Goal: Information Seeking & Learning: Learn about a topic

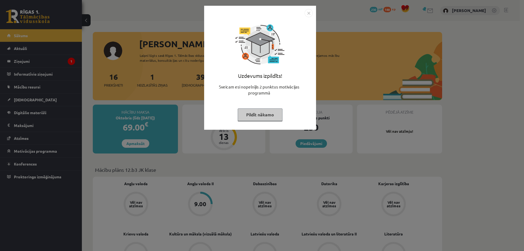
click at [338, 78] on div "Uzdevums izpildīts! Sveicam esi nopelnījis 2 punktus motivācijas programmā Pild…" at bounding box center [262, 125] width 524 height 251
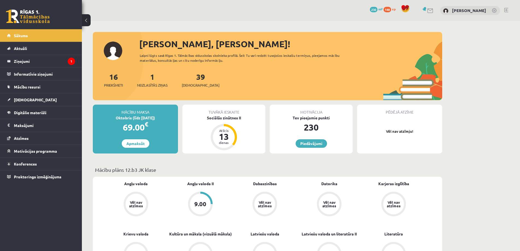
click at [225, 121] on div "Tuvākā ieskaite Sociālās zinātnes II Atlicis 13 dienas" at bounding box center [223, 129] width 83 height 49
click at [226, 118] on div "Sociālās zinātnes II" at bounding box center [223, 118] width 83 height 6
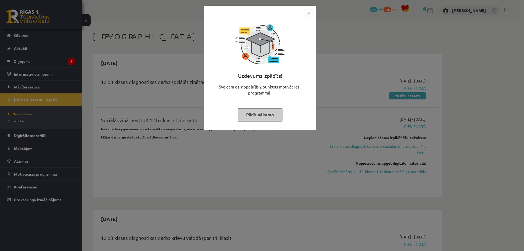
click at [361, 41] on div "Uzdevums izpildīts! Sveicam esi nopelnījis 2 punktus motivācijas programmā Pild…" at bounding box center [262, 125] width 524 height 251
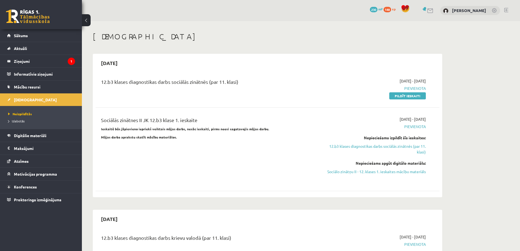
scroll to position [27, 0]
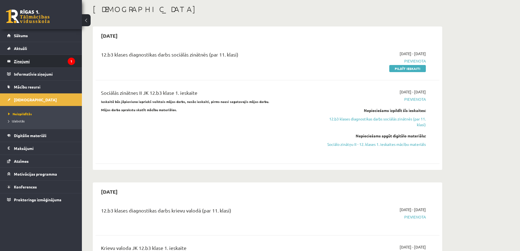
click at [43, 63] on legend "Ziņojumi 1" at bounding box center [44, 61] width 61 height 13
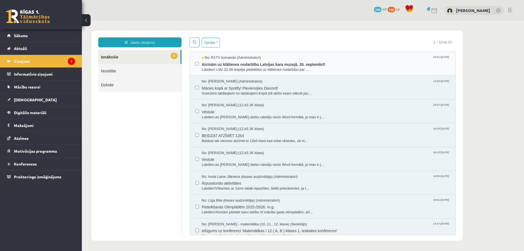
click at [254, 73] on div "No: R1TV komanda (Administratori) 15:51 16/09/2025 Aicinām uz klātienes nodarbī…" at bounding box center [323, 64] width 266 height 24
click at [254, 67] on span "Labdien! Līdz 22.09 iespēja pieteikties uz klātienes nodarbību par ..." at bounding box center [326, 69] width 248 height 5
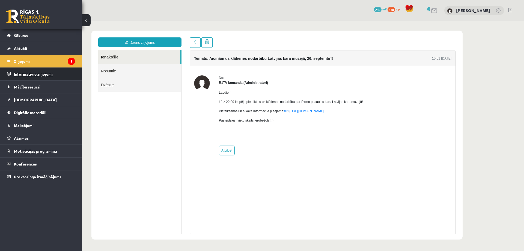
click at [33, 75] on legend "Informatīvie ziņojumi 0" at bounding box center [44, 74] width 61 height 13
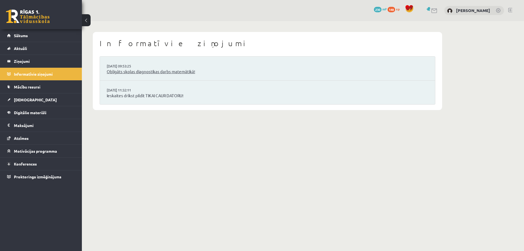
click at [149, 73] on link "Obligāts skolas diagnostikas darbs matemātikā!" at bounding box center [268, 72] width 322 height 6
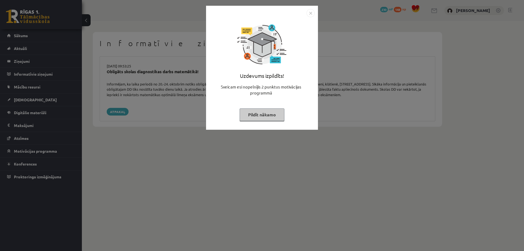
click at [361, 103] on div "Uzdevums izpildīts! Sveicam esi nopelnījis 2 punktus motivācijas programmā Pild…" at bounding box center [262, 125] width 524 height 251
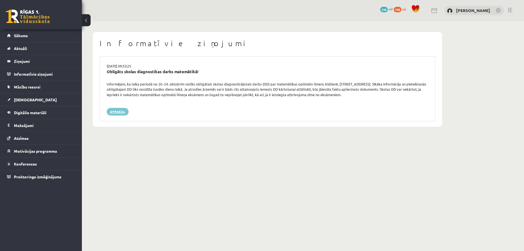
click at [121, 112] on link "Atpakaļ" at bounding box center [118, 112] width 22 height 8
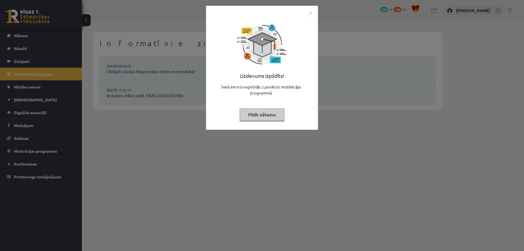
click at [359, 143] on div "Uzdevums izpildīts! Sveicam esi nopelnījis 2 punktus motivācijas programmā Pild…" at bounding box center [262, 125] width 524 height 251
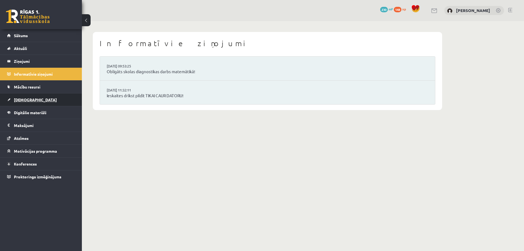
click at [28, 99] on span "[DEMOGRAPHIC_DATA]" at bounding box center [35, 99] width 43 height 5
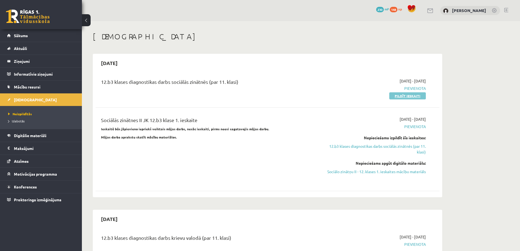
click at [416, 97] on link "Pildīt ieskaiti" at bounding box center [407, 95] width 37 height 7
click at [353, 172] on link "Sociālo zinātņu II - 12. klases 1. ieskaites mācību materiāls" at bounding box center [374, 172] width 103 height 6
click at [380, 147] on link "12.b3 klases diagnostikas darbs sociālās zinātnēs (par 11. klasi)" at bounding box center [374, 148] width 103 height 11
click at [383, 171] on link "Sociālo zinātņu II - 12. klases 1. ieskaites mācību materiāls" at bounding box center [374, 172] width 103 height 6
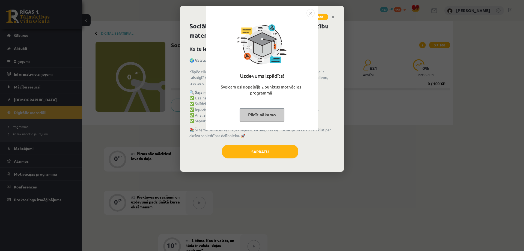
click at [332, 73] on div "Uzdevums izpildīts! Sveicam esi nopelnījis 2 punktus motivācijas programmā Pild…" at bounding box center [262, 125] width 524 height 251
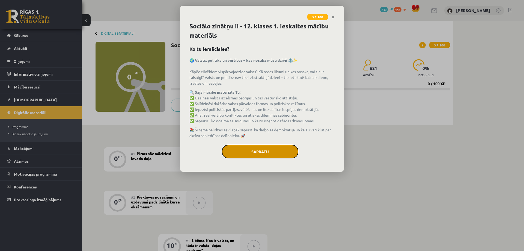
click at [267, 153] on button "Sapratu" at bounding box center [260, 152] width 76 height 14
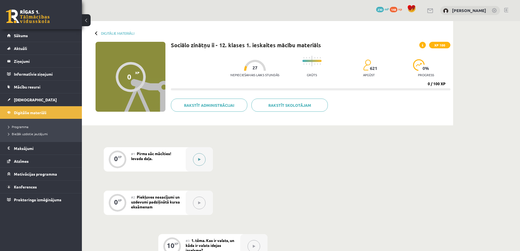
click at [201, 161] on button at bounding box center [199, 159] width 13 height 13
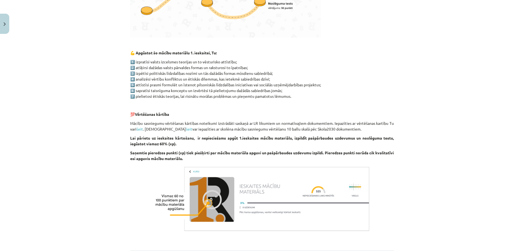
scroll to position [270, 0]
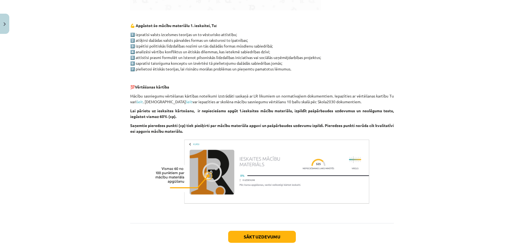
drag, startPoint x: 268, startPoint y: 237, endPoint x: 231, endPoint y: 96, distance: 145.5
click at [231, 96] on p "Mācību sasniegumu vērtēšanas kārtības noteikumi izstrādāti saskaņā ar LR likumi…" at bounding box center [262, 98] width 264 height 11
drag, startPoint x: 252, startPoint y: 236, endPoint x: 198, endPoint y: 106, distance: 141.1
click at [198, 106] on div "👋 Esi sveicināts priekšmeta Sociālās zinātnes II 12. klases 1. ieskaites mācību…" at bounding box center [262, 21] width 264 height 387
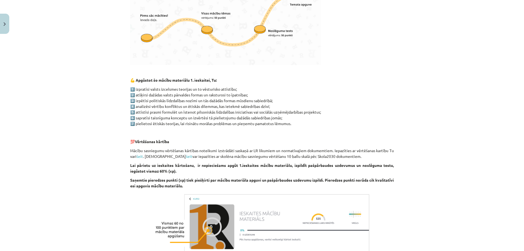
click at [339, 125] on p "1️⃣ izpratīsi valsts izcelsmes teorijas un to vēsturisko attīstību; 2️⃣ atšķirs…" at bounding box center [262, 106] width 264 height 40
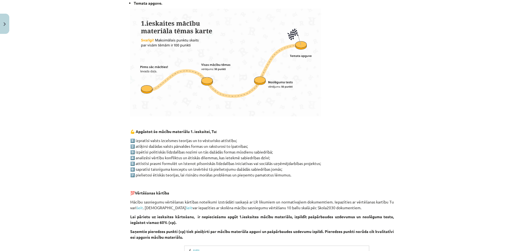
scroll to position [297, 0]
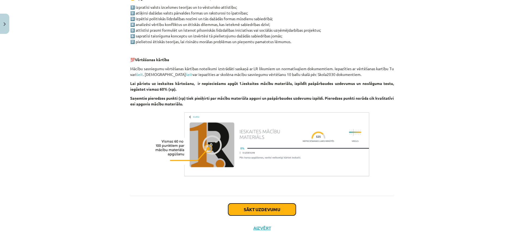
click at [280, 209] on button "Sākt uzdevumu" at bounding box center [262, 209] width 68 height 12
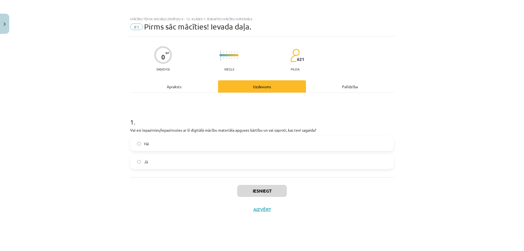
click at [162, 165] on label "Jā" at bounding box center [262, 162] width 263 height 14
click at [268, 189] on button "Iesniegt" at bounding box center [262, 191] width 50 height 12
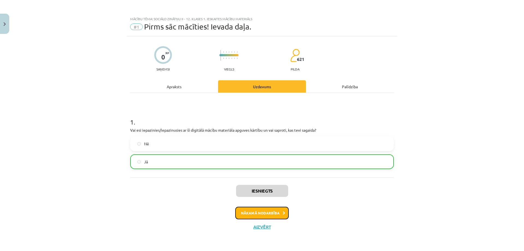
click at [258, 210] on button "Nākamā nodarbība" at bounding box center [261, 213] width 53 height 13
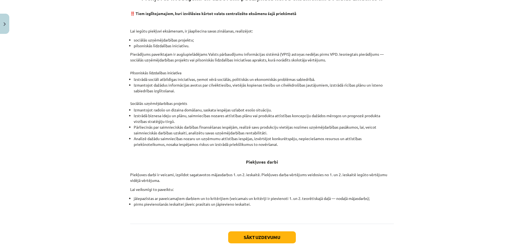
scroll to position [141, 0]
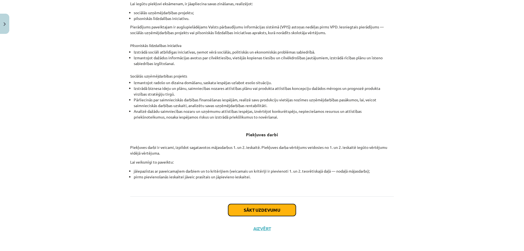
click at [280, 213] on button "Sākt uzdevumu" at bounding box center [262, 210] width 68 height 12
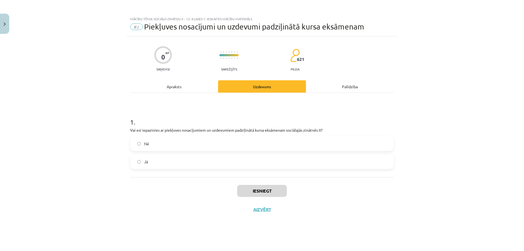
click at [174, 163] on label "Jā" at bounding box center [262, 162] width 263 height 14
click at [265, 193] on button "Iesniegt" at bounding box center [262, 191] width 50 height 12
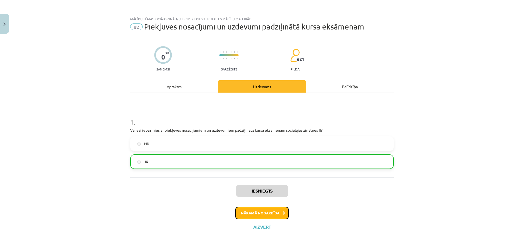
click at [272, 210] on button "Nākamā nodarbība" at bounding box center [261, 213] width 53 height 13
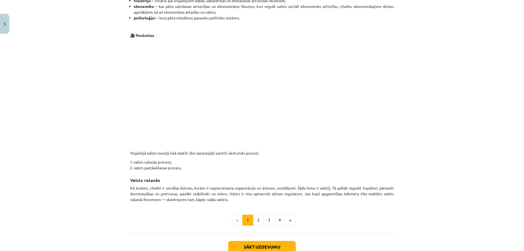
scroll to position [255, 0]
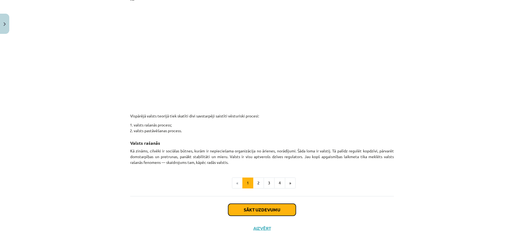
click at [249, 211] on button "Sākt uzdevumu" at bounding box center [262, 210] width 68 height 12
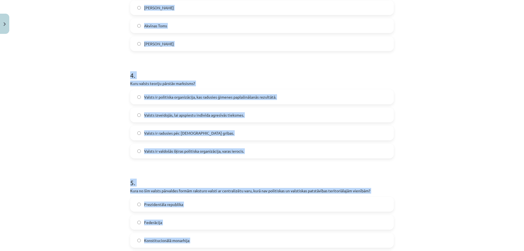
scroll to position [447, 0]
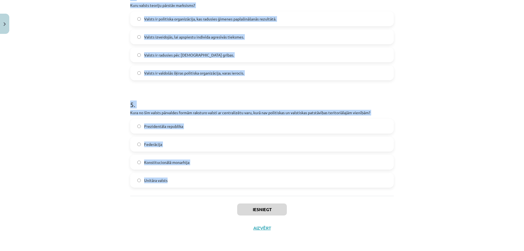
drag, startPoint x: 124, startPoint y: 107, endPoint x: 222, endPoint y: 184, distance: 124.0
click at [222, 184] on div "Mācību tēma: Sociālo zinātņu ii - 12. klases 1. ieskaites mācību materiāls #3 1…" at bounding box center [262, 125] width 524 height 251
copy form "1 . Kāda ir teoloģiskās valsts teorijas galvenā ideja? Valsts ir izveidojusies …"
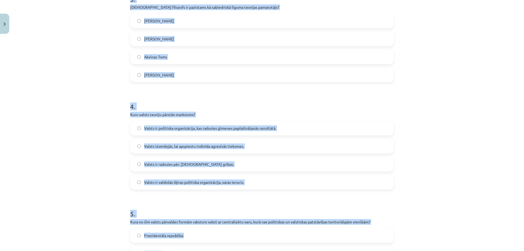
click at [454, 112] on div "Mācību tēma: Sociālo zinātņu ii - 12. klases 1. ieskaites mācību materiāls #3 1…" at bounding box center [262, 125] width 524 height 251
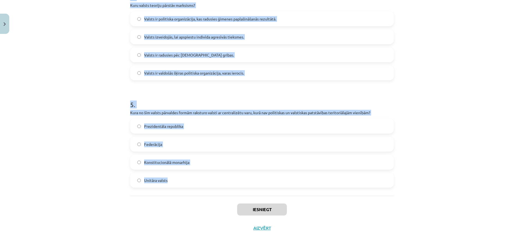
drag, startPoint x: 122, startPoint y: 82, endPoint x: 237, endPoint y: 184, distance: 153.1
click at [237, 184] on div "Mācību tēma: Sociālo zinātņu ii - 12. klases 1. ieskaites mācību materiāls #3 1…" at bounding box center [262, 125] width 524 height 251
copy form "1 . Kāda ir teoloģiskās valsts teorijas galvenā ideja? Valsts ir izveidojusies …"
click at [100, 72] on div "Mācību tēma: Sociālo zinātņu ii - 12. klases 1. ieskaites mācību materiāls #3 1…" at bounding box center [262, 125] width 524 height 251
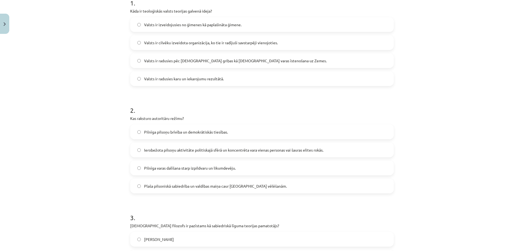
scroll to position [64, 0]
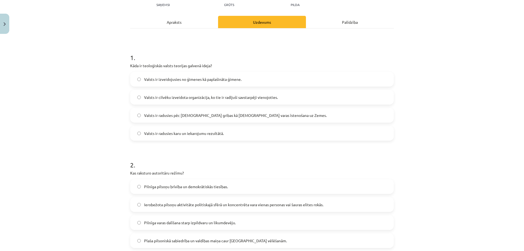
click at [203, 116] on span "Valsts ir radusies pēc Dieva gribas kā dievišķās varas īstenošana uz Zemes." at bounding box center [235, 115] width 183 height 6
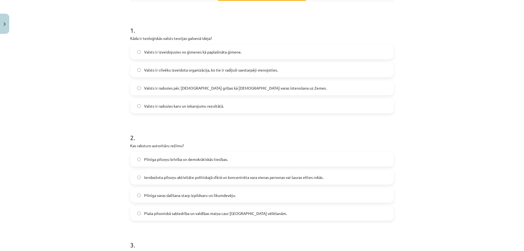
click at [186, 177] on span "Ierobežota pilsoņu aktivitāte politiskajā sfērā un koncentrēta vara vienas pers…" at bounding box center [233, 177] width 179 height 6
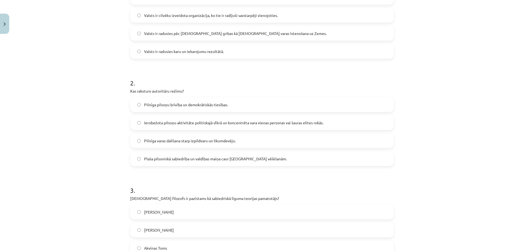
scroll to position [174, 0]
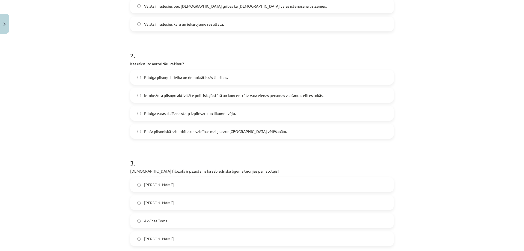
click at [160, 201] on span "Tomass Hobss" at bounding box center [159, 203] width 30 height 6
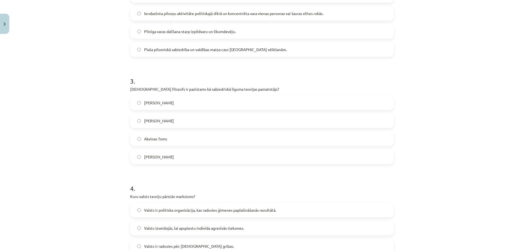
scroll to position [310, 0]
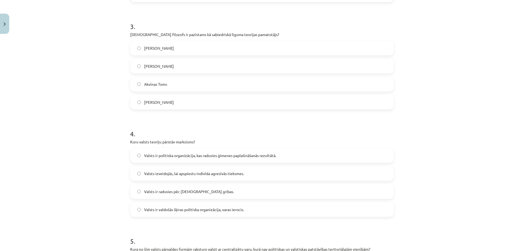
click at [169, 205] on label "Valsts ir valdošās šķiras politiska organizācija, varas ierocis." at bounding box center [262, 210] width 263 height 14
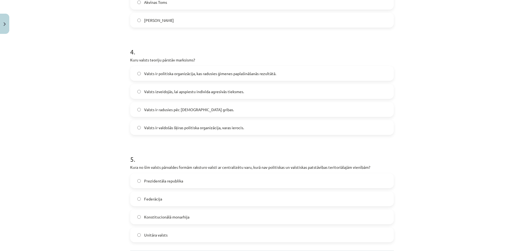
scroll to position [419, 0]
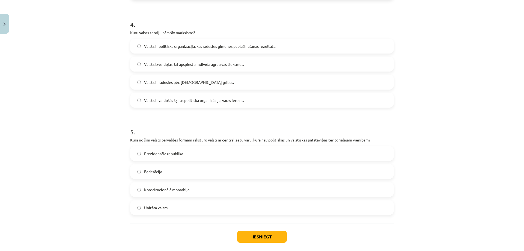
click at [161, 206] on span "Unitāra valsts" at bounding box center [155, 208] width 23 height 6
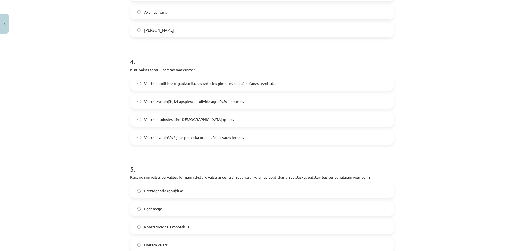
scroll to position [447, 0]
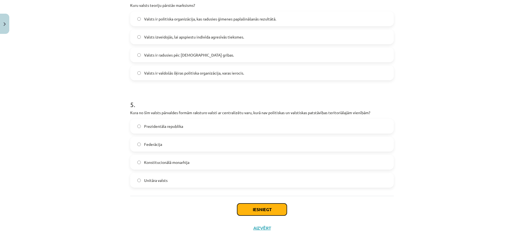
click at [250, 206] on button "Iesniegt" at bounding box center [262, 209] width 50 height 12
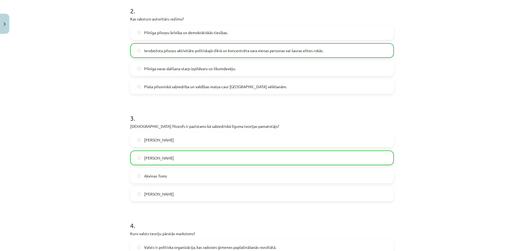
scroll to position [464, 0]
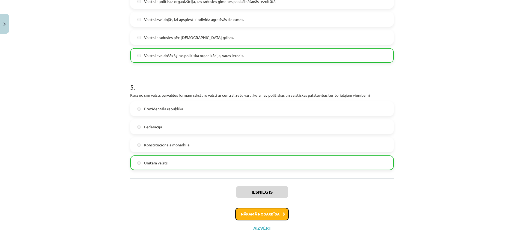
click at [252, 217] on button "Nākamā nodarbība" at bounding box center [261, 214] width 53 height 13
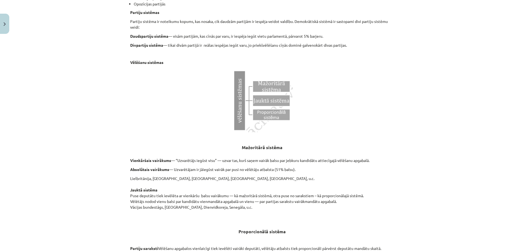
scroll to position [513, 0]
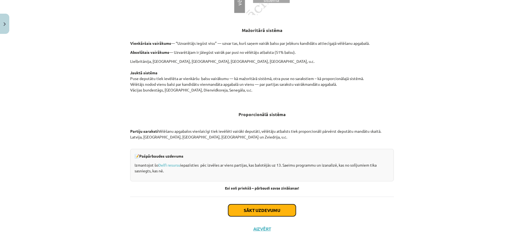
click at [266, 211] on button "Sākt uzdevumu" at bounding box center [262, 210] width 68 height 12
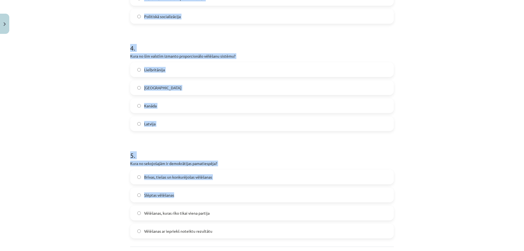
scroll to position [447, 0]
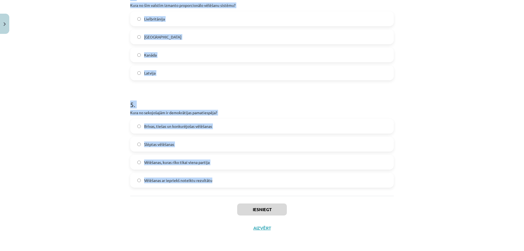
drag, startPoint x: 126, startPoint y: 107, endPoint x: 250, endPoint y: 186, distance: 147.3
copy form "1 . Kāda ir partiju sistēma, kurā tikai divām partijām ir reālas iespējas iegūt…"
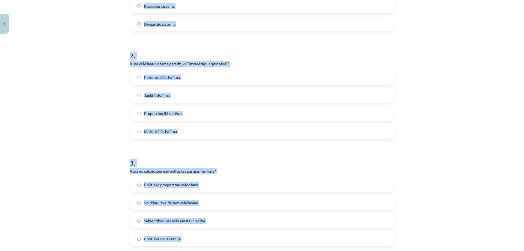
click at [73, 117] on div "Mācību tēma: Sociālo zinātņu ii - 12. klases 1. ieskaites mācību materiāls #4 2…" at bounding box center [262, 125] width 524 height 251
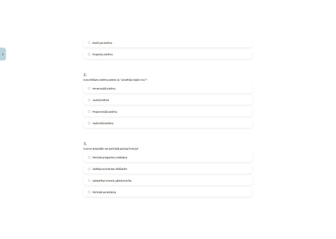
scroll to position [92, 0]
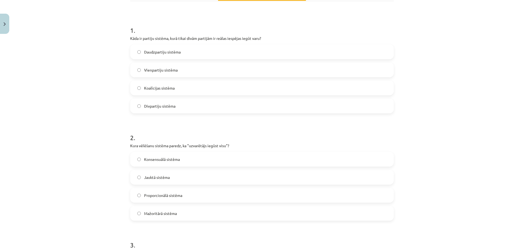
click at [160, 111] on label "Divpartiju sistēma" at bounding box center [262, 106] width 263 height 14
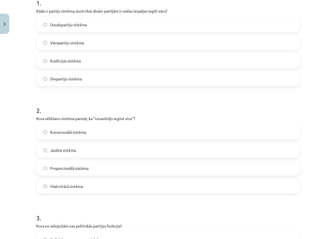
click at [71, 189] on label "Mažoritārā sistēma" at bounding box center [168, 186] width 263 height 14
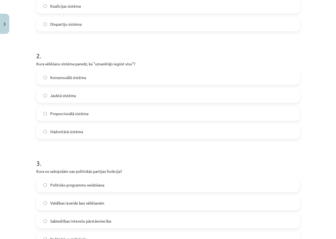
scroll to position [201, 0]
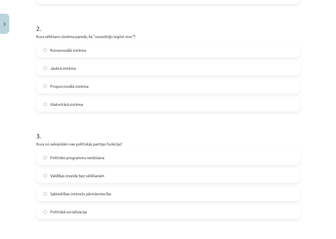
click at [73, 176] on span "Valdības izveide bez vēlēšanām" at bounding box center [77, 175] width 54 height 6
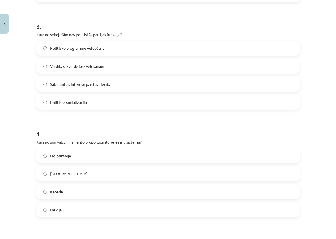
scroll to position [337, 0]
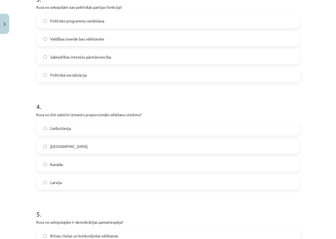
click at [61, 183] on label "Latvija" at bounding box center [168, 182] width 263 height 14
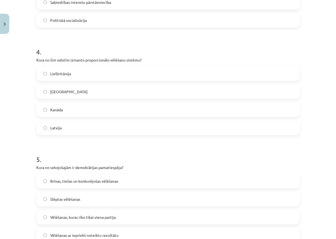
scroll to position [447, 0]
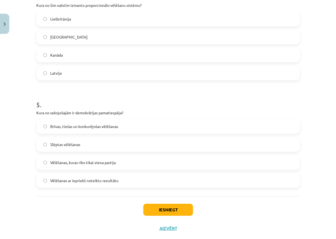
click at [77, 127] on span "Brīvas, tiešas un konkurējošas vēlēšanas" at bounding box center [84, 126] width 68 height 6
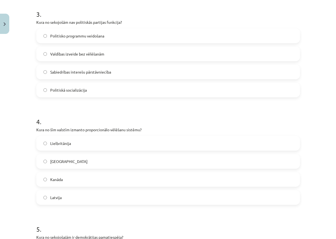
scroll to position [459, 0]
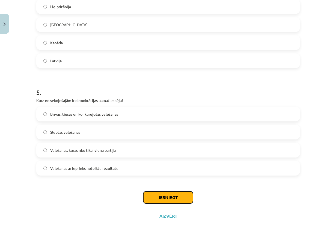
click at [156, 198] on button "Iesniegt" at bounding box center [168, 197] width 50 height 12
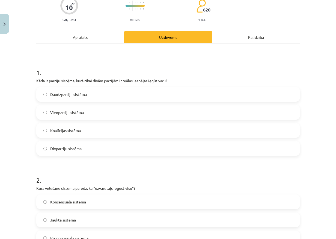
scroll to position [22, 0]
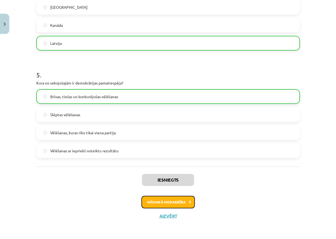
click at [167, 200] on button "Nākamā nodarbība" at bounding box center [167, 201] width 53 height 13
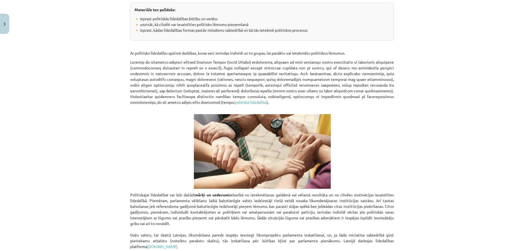
scroll to position [0, 0]
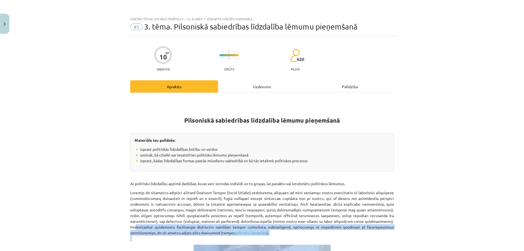
drag, startPoint x: 285, startPoint y: 233, endPoint x: 349, endPoint y: 220, distance: 65.4
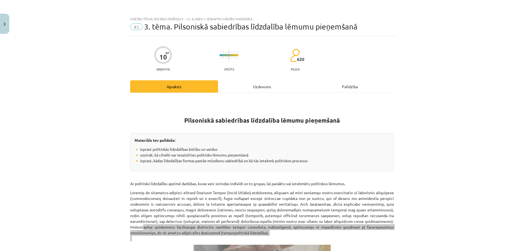
scroll to position [109, 0]
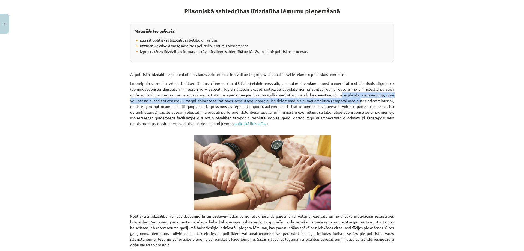
click at [311, 97] on p "politiskā līdzdalība )." at bounding box center [262, 107] width 264 height 52
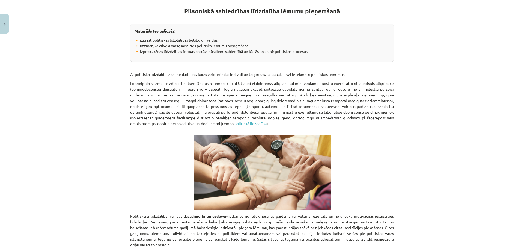
drag, startPoint x: 312, startPoint y: 99, endPoint x: 310, endPoint y: 104, distance: 6.0
click at [312, 100] on p "politiskā līdzdalība )." at bounding box center [262, 107] width 264 height 52
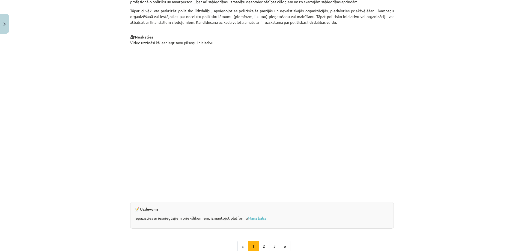
scroll to position [437, 0]
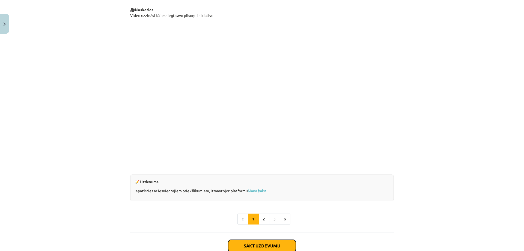
click at [260, 243] on button "Sākt uzdevumu" at bounding box center [262, 246] width 68 height 12
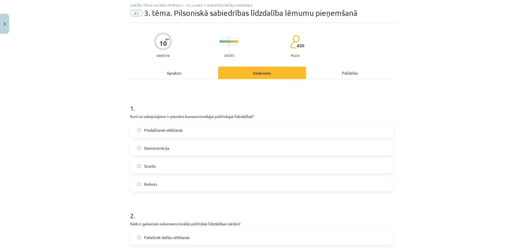
click at [123, 113] on div "Mācību tēma: Sociālo zinātņu ii - 12. klases 1. ieskaites mācību materiāls #5 3…" at bounding box center [262, 125] width 524 height 251
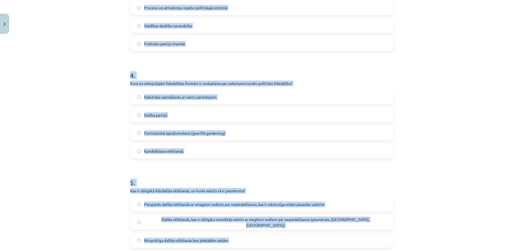
scroll to position [447, 0]
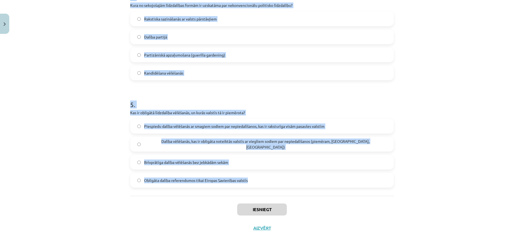
drag, startPoint x: 125, startPoint y: 107, endPoint x: 274, endPoint y: 190, distance: 169.8
copy form "1 . Kurš no sekojošajiem ir piemērs konvencionālajai politiskajai līdzdalībai? …"
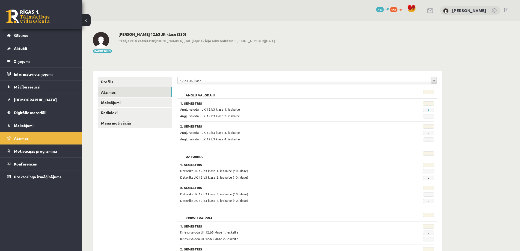
click at [327, 52] on div "Mainīt bildi [PERSON_NAME] 12.b3 JK klase (230) Pēdējo reizi redzēts 18:[PHONE_…" at bounding box center [267, 42] width 349 height 21
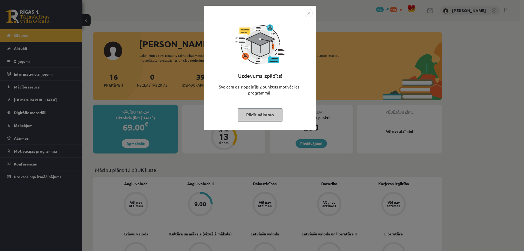
click at [306, 14] on img "Close" at bounding box center [309, 13] width 8 height 8
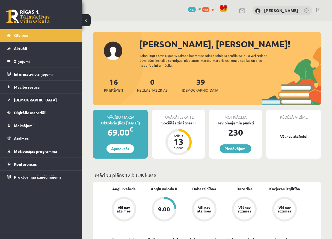
click at [194, 123] on div "Sociālās zinātnes II" at bounding box center [178, 123] width 53 height 6
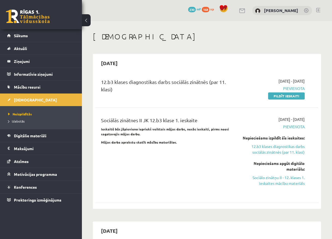
scroll to position [27, 0]
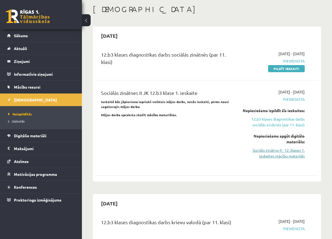
click at [294, 158] on link "Sociālo zinātņu II - 12. klases 1. ieskaites mācību materiāls" at bounding box center [273, 152] width 63 height 11
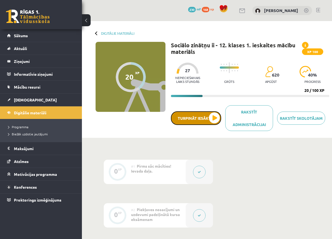
click at [198, 115] on button "Turpināt iesākto" at bounding box center [196, 118] width 50 height 14
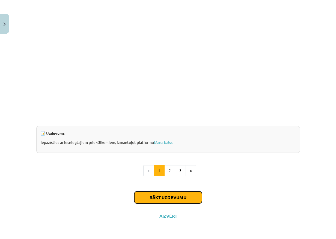
click at [169, 198] on button "Sākt uzdevumu" at bounding box center [168, 197] width 68 height 12
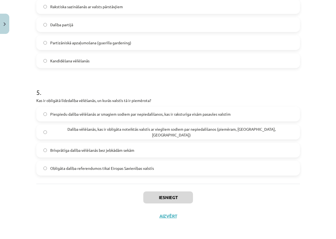
scroll to position [14, 0]
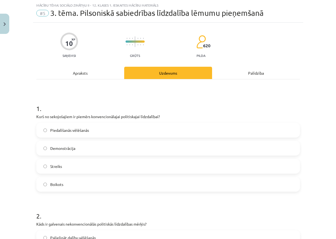
click at [76, 127] on span "Piedalīšanās vēlēšanās" at bounding box center [69, 130] width 39 height 6
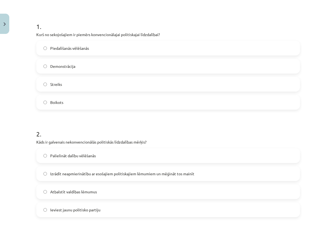
scroll to position [123, 0]
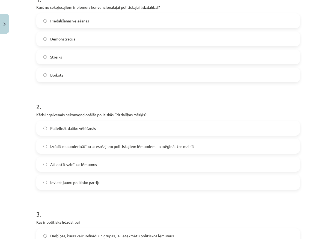
click at [126, 145] on span "Izrādīt neapmierinātību ar esošajiem politiskajiem lēmumiem un mēģināt tos main…" at bounding box center [122, 146] width 144 height 6
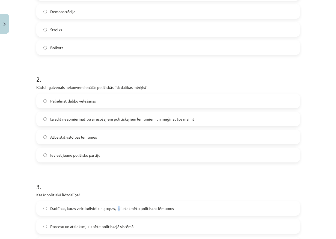
click at [116, 205] on label "Darbības, kuras veic indivīdi un grupas, lai ietekmētu politiskos lēmumus" at bounding box center [168, 208] width 263 height 14
click at [118, 207] on span "Darbības, kuras veic indivīdi un grupas, lai ietekmētu politiskos lēmumus" at bounding box center [112, 208] width 124 height 6
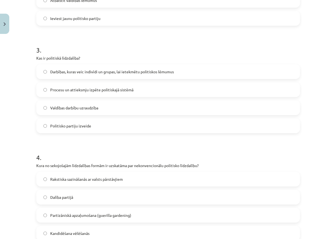
scroll to position [314, 0]
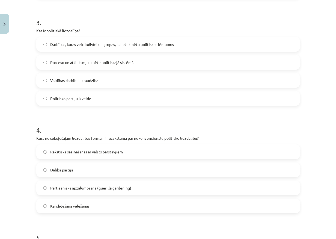
click at [93, 188] on span "Partizāniskā apzaļumošana (guerilla gardening)" at bounding box center [90, 188] width 81 height 6
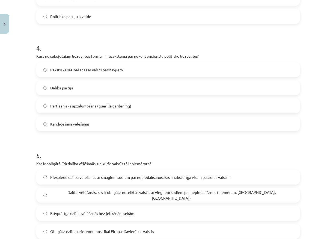
scroll to position [423, 0]
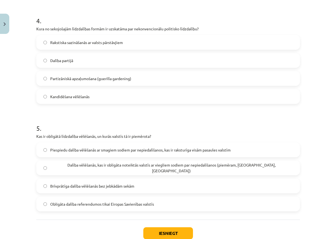
click at [91, 171] on label "Dalība vēlēšanās, kas ir obligāta noteiktās valstīs ar viegliem sodiem par nepi…" at bounding box center [168, 168] width 263 height 14
click at [167, 229] on button "Iesniegt" at bounding box center [168, 233] width 50 height 12
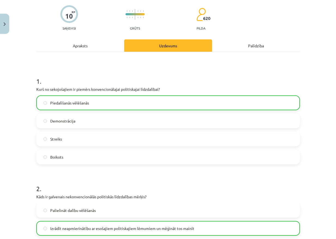
scroll to position [0, 0]
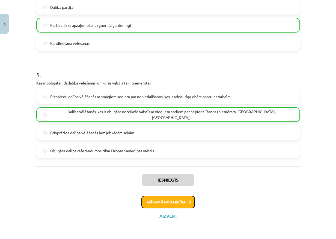
click at [164, 205] on button "Nākamā nodarbība" at bounding box center [167, 201] width 53 height 13
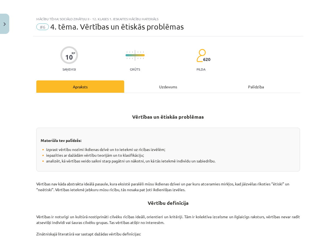
click at [164, 90] on div "Uzdevums" at bounding box center [168, 86] width 88 height 12
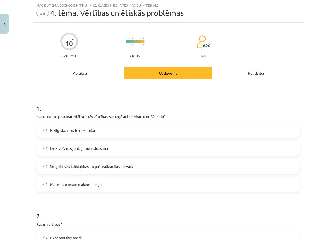
click at [80, 76] on div "Apraksts" at bounding box center [80, 73] width 88 height 12
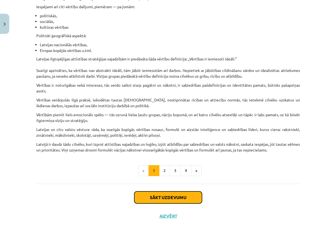
click at [188, 199] on button "Sākt uzdevumu" at bounding box center [168, 197] width 68 height 12
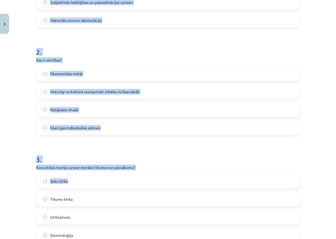
scroll to position [232, 0]
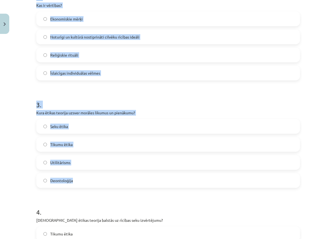
drag, startPoint x: 41, startPoint y: 112, endPoint x: 173, endPoint y: 195, distance: 156.7
click at [146, 178] on div "Mācību tēma: Sociālo zinātņu ii - 12. klases 1. ieskaites mācību materiāls #6 4…" at bounding box center [168, 119] width 336 height 239
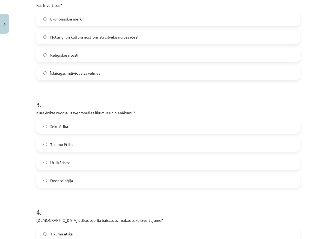
drag, startPoint x: 173, startPoint y: 195, endPoint x: 146, endPoint y: 194, distance: 27.1
click at [148, 194] on form "1 . Kas raksturo postmateriālistiskās vērtības, saskaņā ar Inglehartu un Velcel…" at bounding box center [168, 139] width 264 height 525
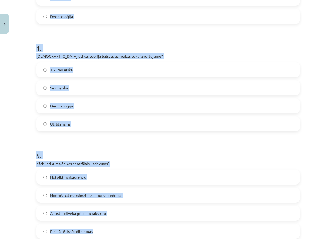
scroll to position [459, 0]
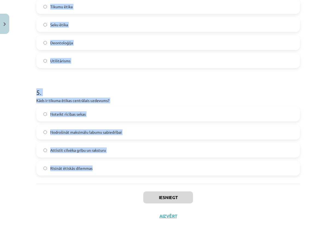
drag, startPoint x: 32, startPoint y: 52, endPoint x: 129, endPoint y: 172, distance: 154.9
copy form "1 . Kas raksturo postmateriālistiskās vērtības, saskaņā ar Inglehartu un Velcel…"
click at [38, 87] on h1 "5 ." at bounding box center [168, 87] width 264 height 17
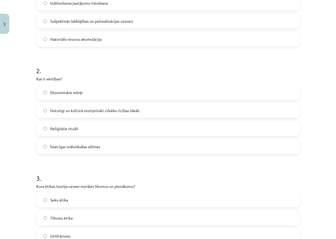
scroll to position [131, 0]
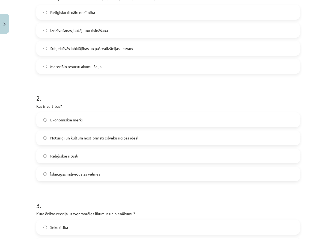
click at [97, 51] on label "Subjektīvās labklājības un pašrealizācijas uzsvars" at bounding box center [168, 48] width 263 height 14
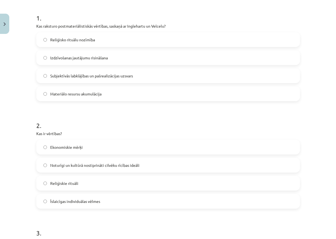
click at [81, 167] on span "Noturīgi un kultūrā nostiprināti cilvēku rīcības ideāli" at bounding box center [94, 165] width 89 height 6
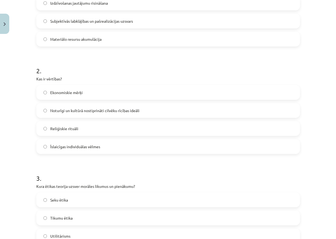
scroll to position [186, 0]
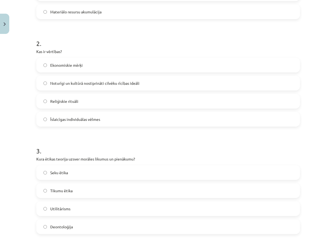
click at [67, 228] on span "Deontoloģija" at bounding box center [61, 227] width 23 height 6
click at [75, 154] on div "3 . Kura ētikas teorija uzsver morāles likumus un pienākumu? Seku ētika Tikumu …" at bounding box center [168, 185] width 264 height 96
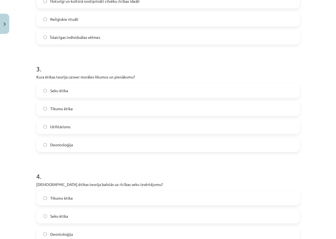
scroll to position [295, 0]
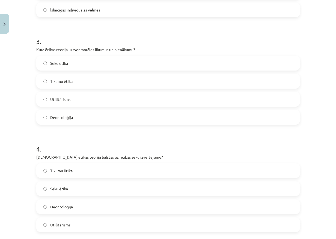
click at [77, 190] on label "Seku ētika" at bounding box center [168, 188] width 263 height 14
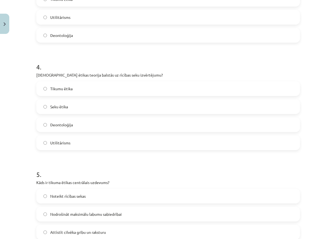
scroll to position [404, 0]
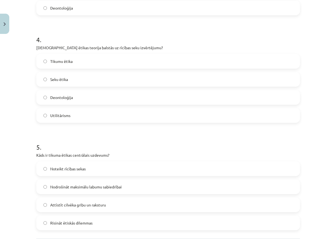
click at [93, 204] on span "Attīstīt cilvēka gribu un raksturu" at bounding box center [78, 205] width 56 height 6
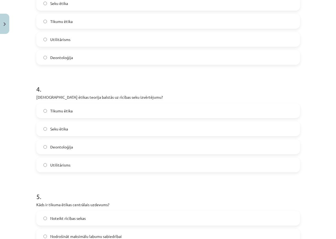
scroll to position [437, 0]
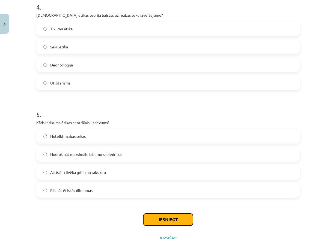
click at [161, 214] on button "Iesniegt" at bounding box center [168, 219] width 50 height 12
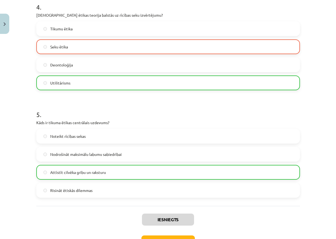
scroll to position [464, 0]
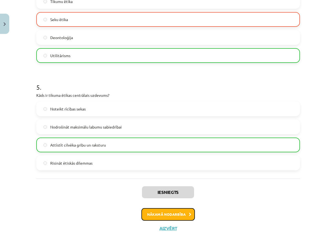
click at [169, 211] on button "Nākamā nodarbība" at bounding box center [167, 214] width 53 height 13
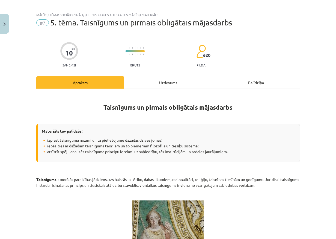
scroll to position [0, 0]
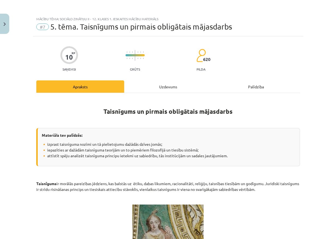
click at [173, 81] on div "Uzdevums" at bounding box center [168, 86] width 88 height 12
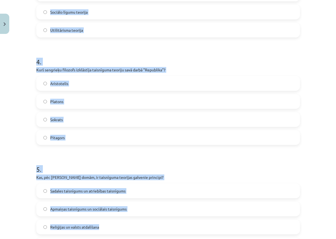
scroll to position [459, 0]
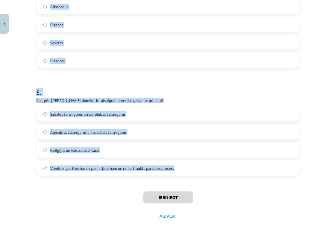
drag, startPoint x: 38, startPoint y: 124, endPoint x: 159, endPoint y: 140, distance: 122.3
copy form "1 . Kurš no sekojošajiem tikumiem ir viens no četriem galvenajiem tikumiem, kas…"
click at [59, 86] on h1 "5 ." at bounding box center [168, 87] width 264 height 17
click at [128, 89] on h1 "5 ." at bounding box center [168, 87] width 264 height 17
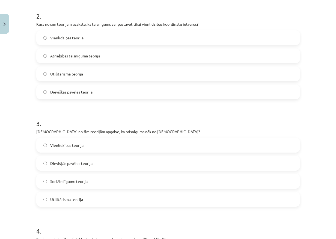
scroll to position [77, 0]
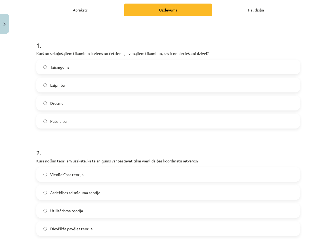
click at [87, 65] on label "Taisnīgums" at bounding box center [168, 67] width 263 height 14
click at [97, 171] on label "Vienlīdzības teorija" at bounding box center [168, 174] width 263 height 14
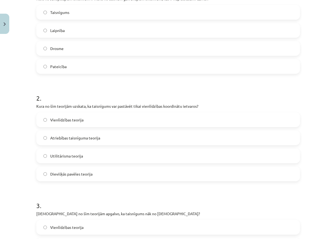
scroll to position [186, 0]
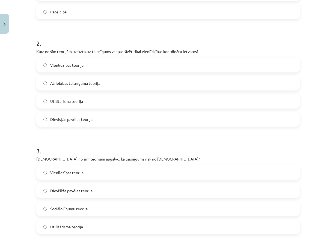
click at [87, 193] on label "Dievišķās pavēles teorija" at bounding box center [168, 190] width 263 height 14
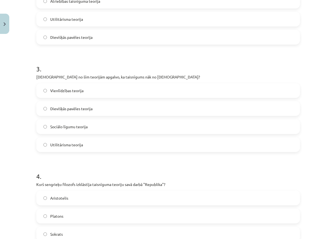
scroll to position [295, 0]
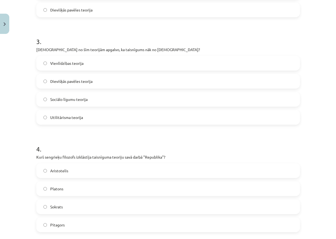
click at [72, 189] on label "Platons" at bounding box center [168, 188] width 263 height 14
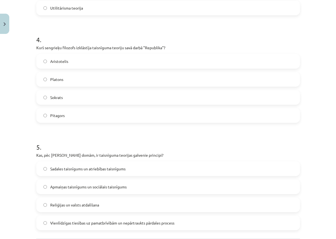
scroll to position [431, 0]
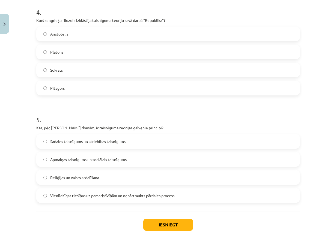
click at [87, 194] on span "Vienlīdzīgas tiesības uz pamatbrīvībām un nepārtraukts pārdales process" at bounding box center [112, 195] width 124 height 6
click at [171, 224] on button "Iesniegt" at bounding box center [168, 224] width 50 height 12
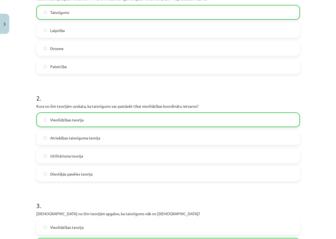
scroll to position [0, 0]
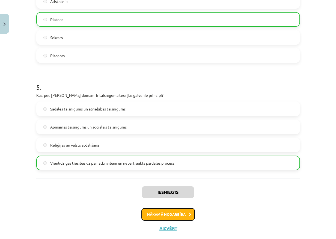
click at [174, 213] on button "Nākamā nodarbība" at bounding box center [167, 214] width 53 height 13
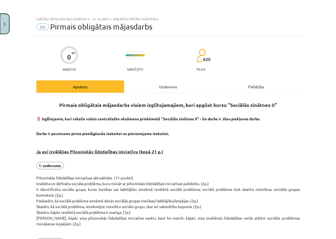
click at [3, 24] on button "Close" at bounding box center [4, 24] width 9 height 20
